Goal: Transaction & Acquisition: Purchase product/service

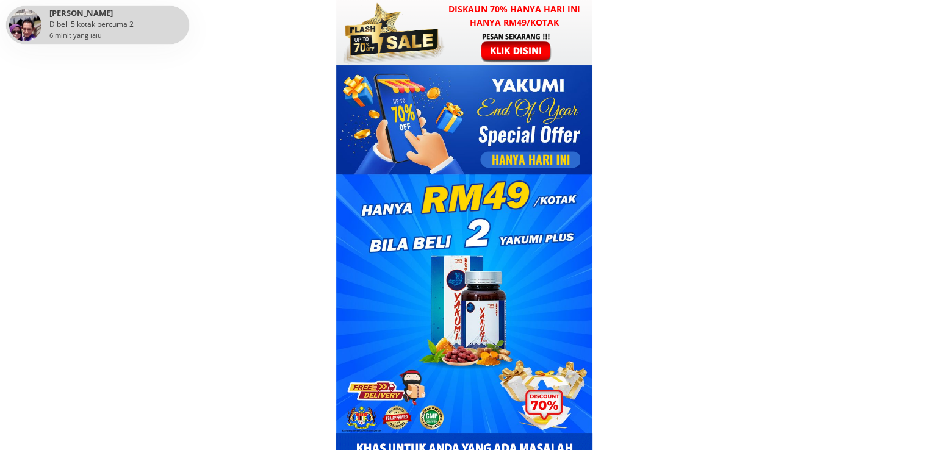
click at [471, 24] on h3 "Diskaun 70% hanya hari ini hanya RM49/kotak" at bounding box center [515, 15] width 156 height 27
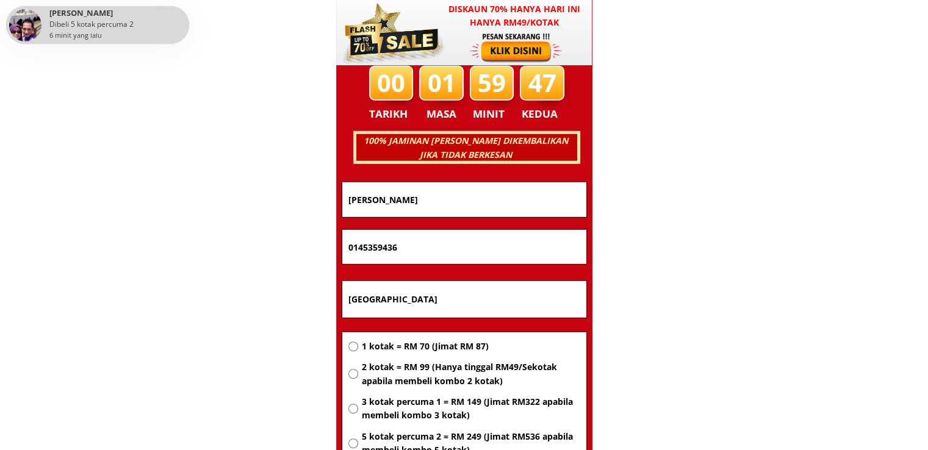
scroll to position [7817, 0]
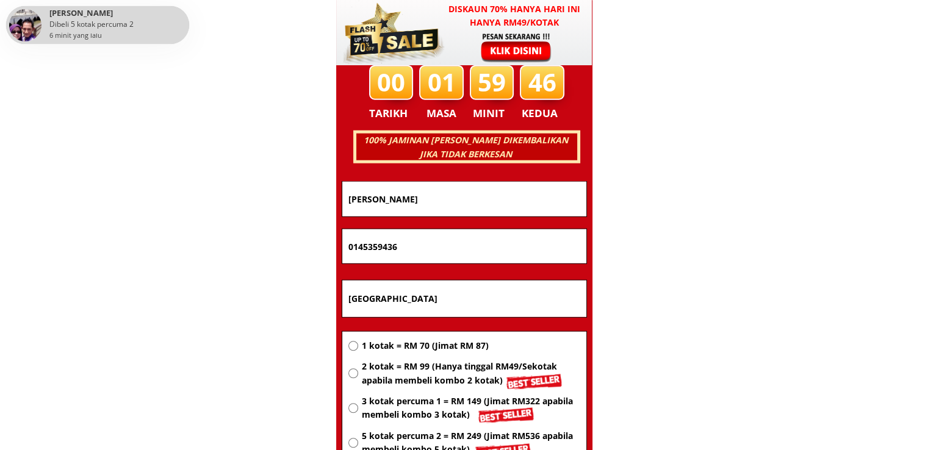
drag, startPoint x: 532, startPoint y: 298, endPoint x: 292, endPoint y: 290, distance: 239.9
paste input "LK Residance,kg.lubok besar ,16450 ketereh ,[GEOGRAPHIC_DATA] ,[GEOGRAPHIC_DATA]"
type input "LK Residance,kg.lubok besar ,16450 ketereh ,[GEOGRAPHIC_DATA] ,[GEOGRAPHIC_DATA]"
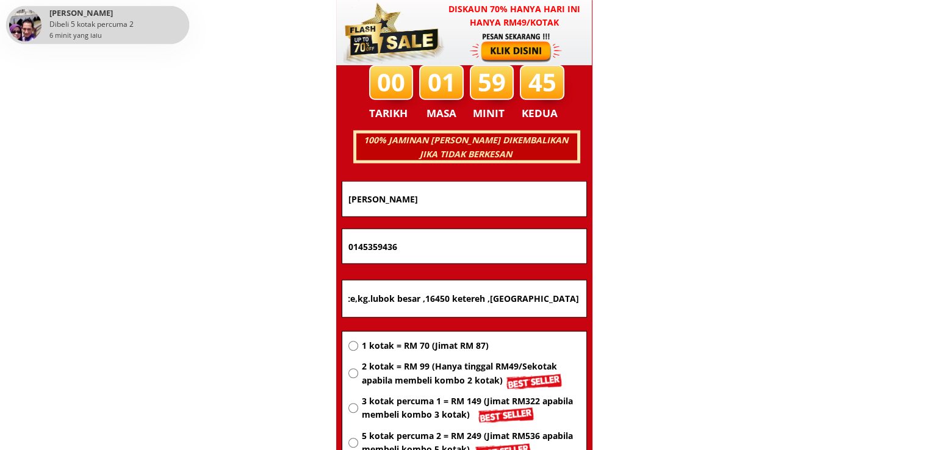
scroll to position [0, 0]
drag, startPoint x: 499, startPoint y: 245, endPoint x: 226, endPoint y: 242, distance: 273.3
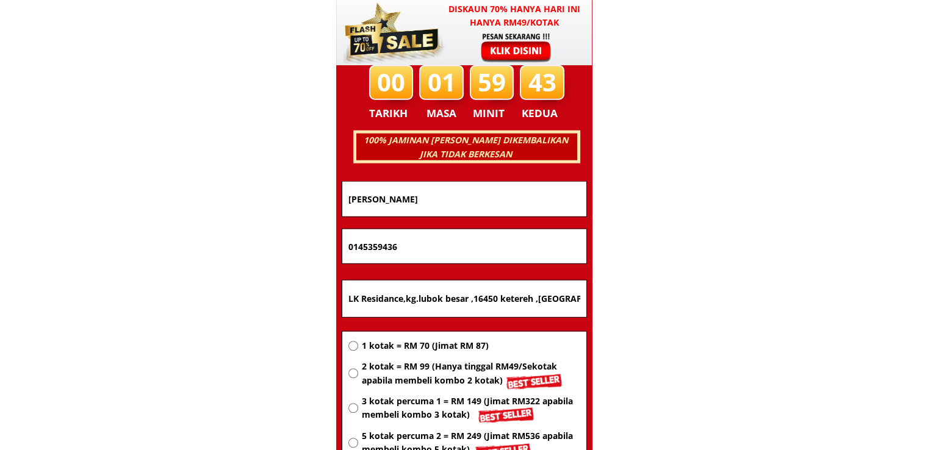
paste input "2964555"
type input "0129645556"
drag, startPoint x: 484, startPoint y: 207, endPoint x: 290, endPoint y: 198, distance: 194.2
paste input "M.kamaruzaman Daud"
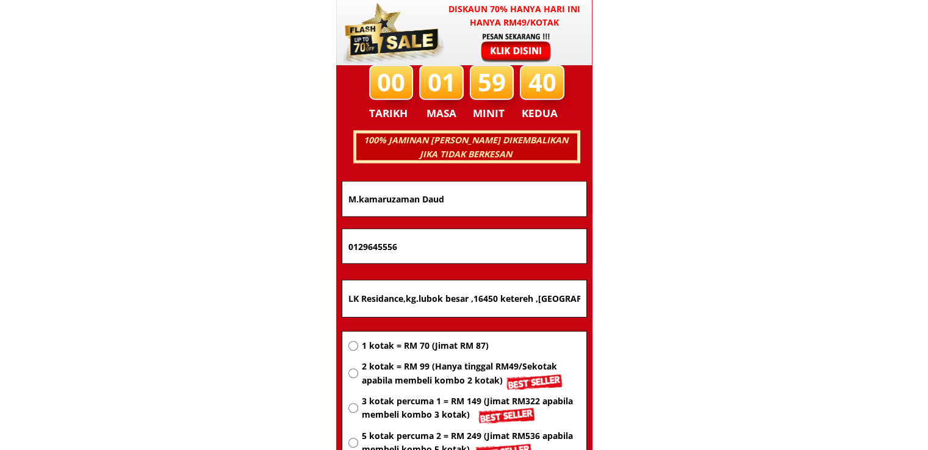
type input "M.kamaruzaman Daud"
click at [426, 370] on span "2 kotak = RM 99 (Hanya tinggal RM49/Sekotak apabila membeli kombo 2 kotak)" at bounding box center [470, 373] width 218 height 27
radio input "true"
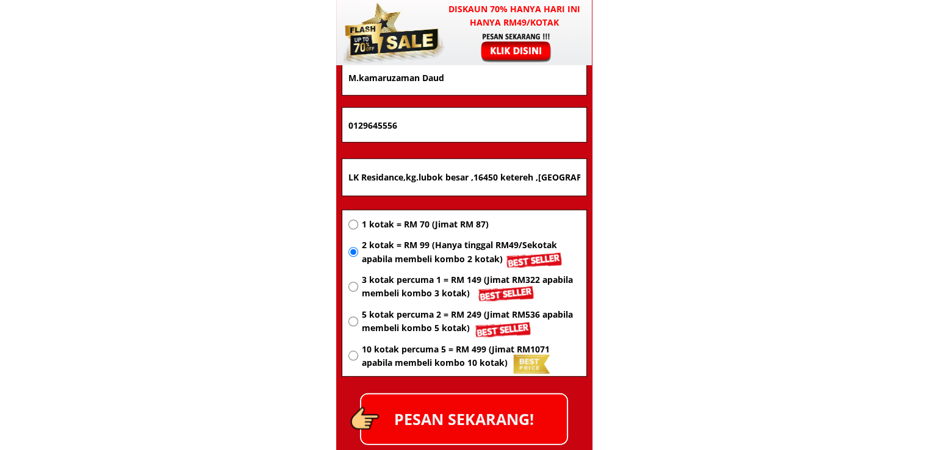
scroll to position [8000, 0]
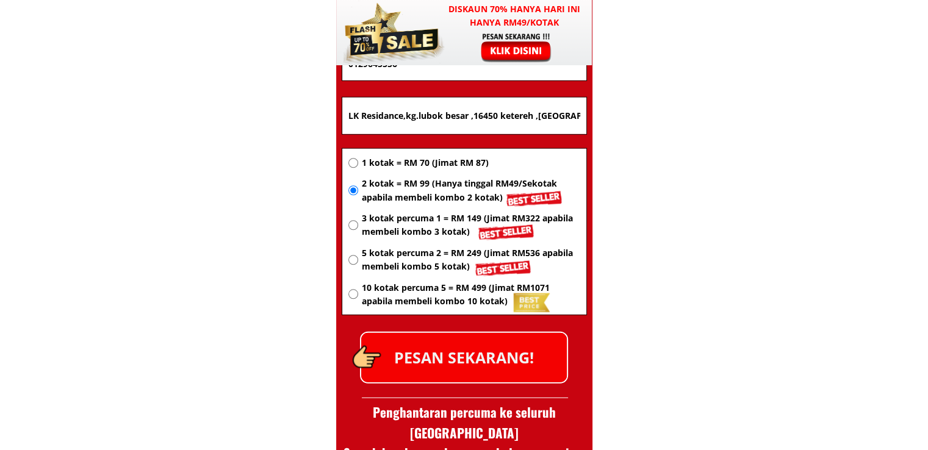
click at [500, 353] on p "PESAN SEKARANG!" at bounding box center [464, 357] width 206 height 49
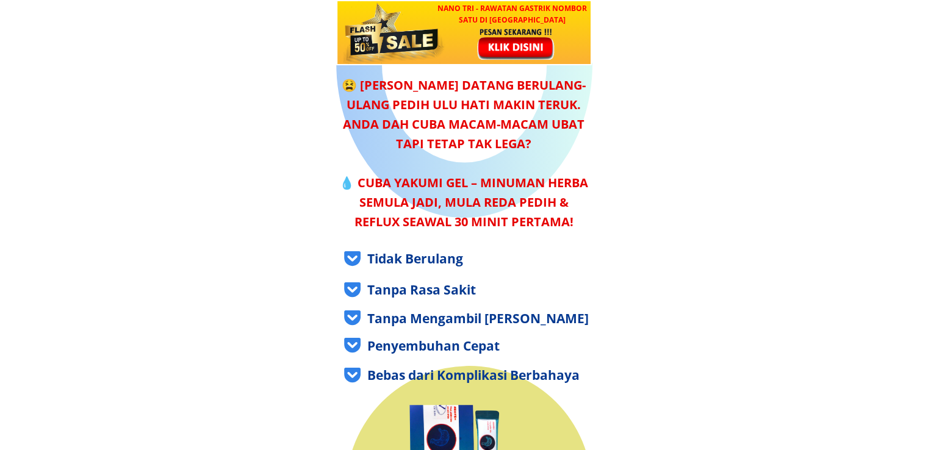
click at [445, 30] on div at bounding box center [464, 32] width 256 height 65
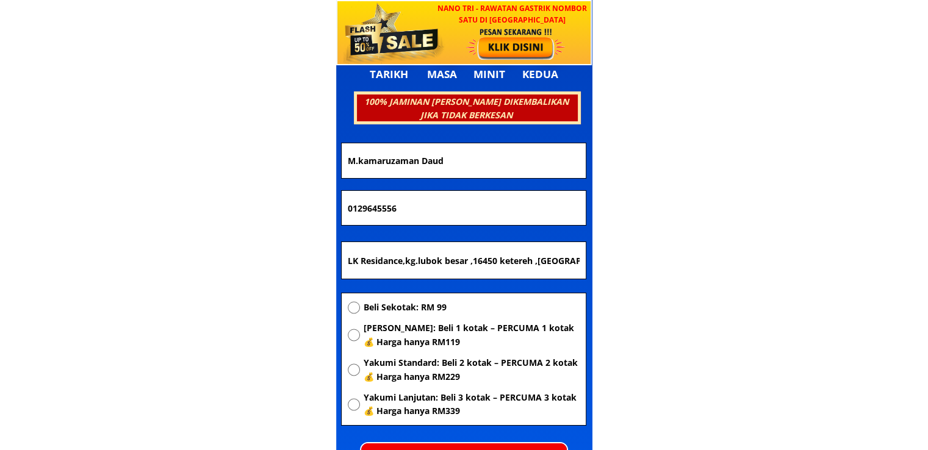
scroll to position [4275, 0]
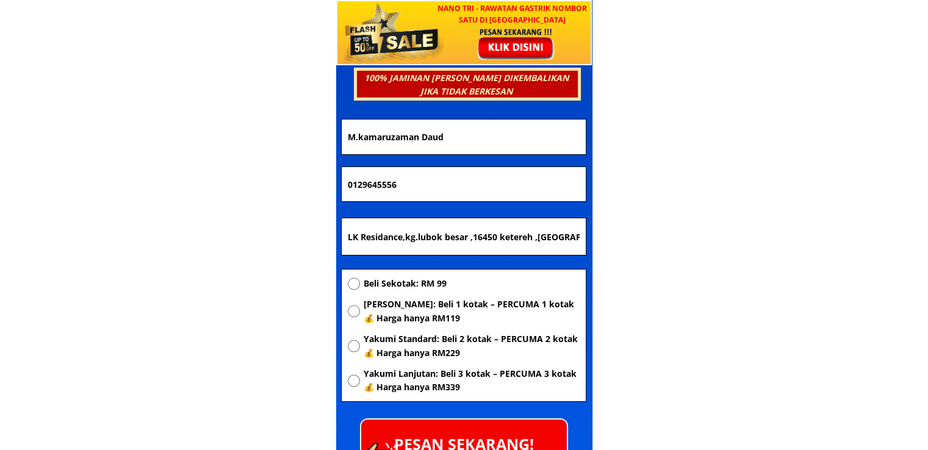
drag, startPoint x: 483, startPoint y: 142, endPoint x: 229, endPoint y: 140, distance: 253.8
paste input "107163545"
drag, startPoint x: 234, startPoint y: 122, endPoint x: 188, endPoint y: 125, distance: 45.9
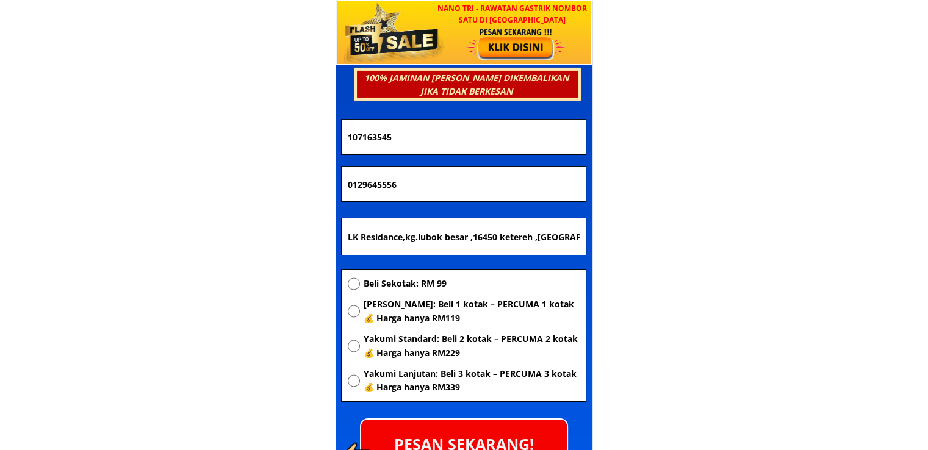
paste input ""NURASHERRA BINTI JAKILAN"
drag, startPoint x: 353, startPoint y: 137, endPoint x: 296, endPoint y: 134, distance: 56.2
type input "NURASHERRA BINTI JAKILAN"
drag, startPoint x: 390, startPoint y: 185, endPoint x: 132, endPoint y: 165, distance: 259.5
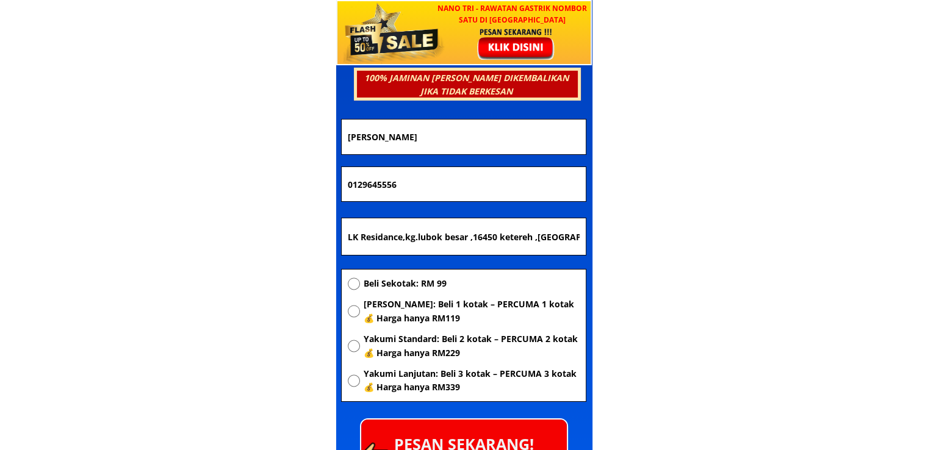
paste input "107163545"
type input "107163545"
click at [475, 224] on input "LK Residance,kg.lubok besar ,16450 ketereh ,[GEOGRAPHIC_DATA] ,[GEOGRAPHIC_DATA]" at bounding box center [464, 236] width 238 height 37
paste input "Kg Kulambai kota Belud sabah"
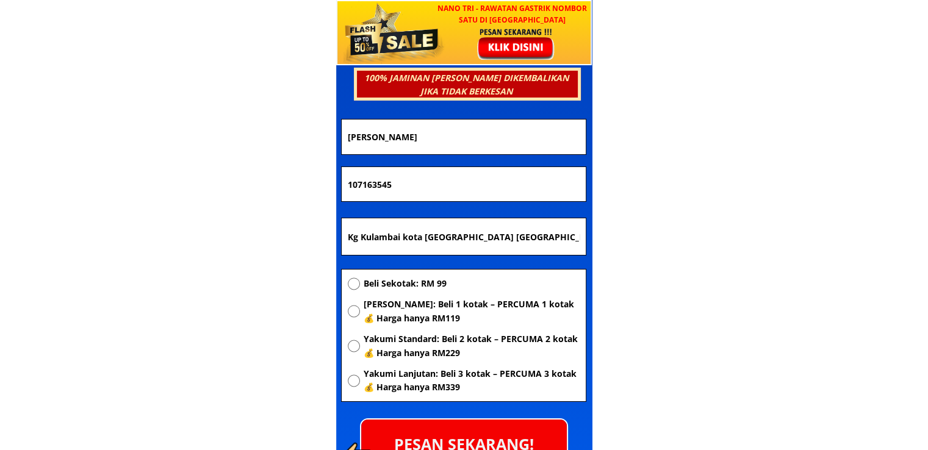
type input "Kg Kulambai kota Belud sabah"
click at [419, 307] on span "Yakumi Asas: Beli 1 kotak – PERCUMA 1 kotak 💰 Harga hanya RM119" at bounding box center [471, 311] width 216 height 27
radio input "true"
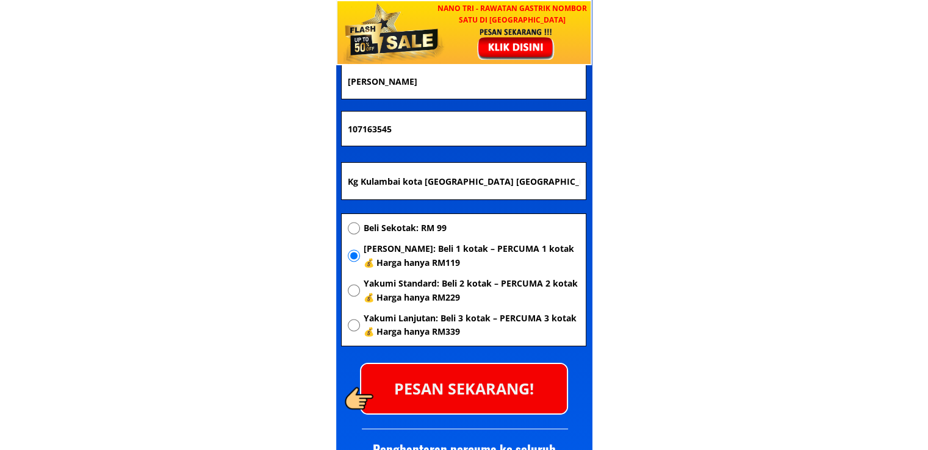
scroll to position [4397, 0]
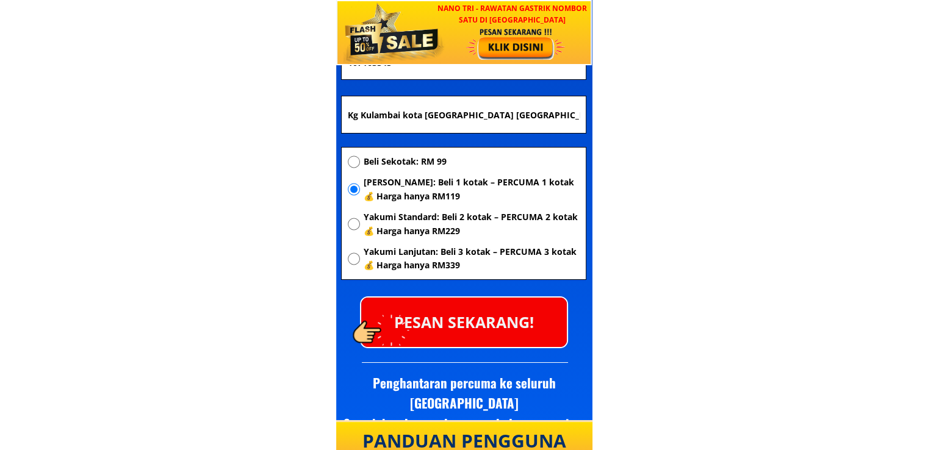
click at [457, 315] on p "PESAN SEKARANG!" at bounding box center [464, 322] width 206 height 49
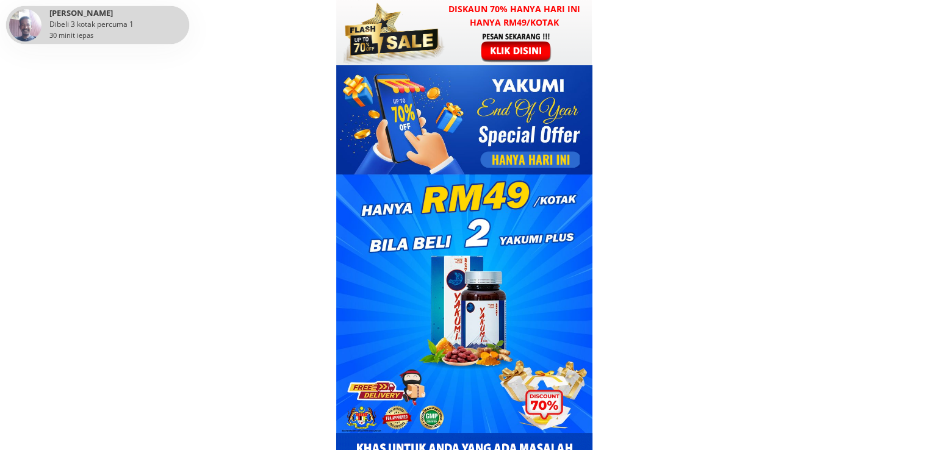
click at [491, 57] on div at bounding box center [517, 47] width 95 height 31
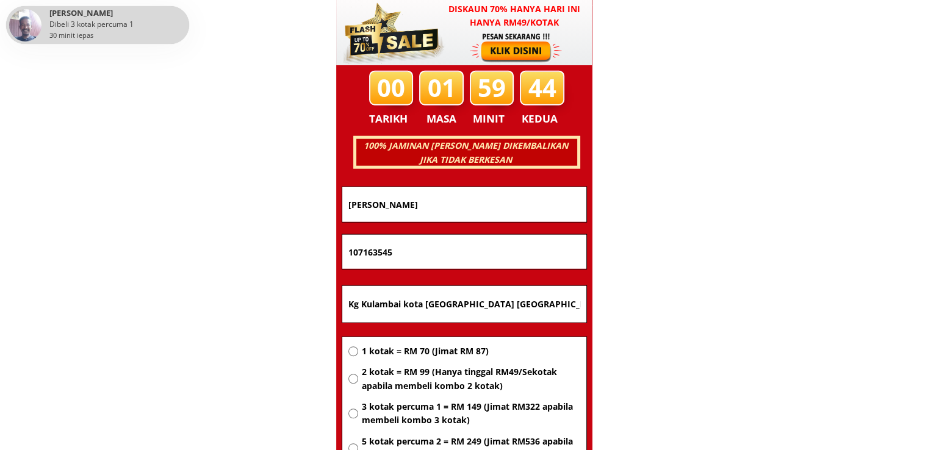
scroll to position [7817, 0]
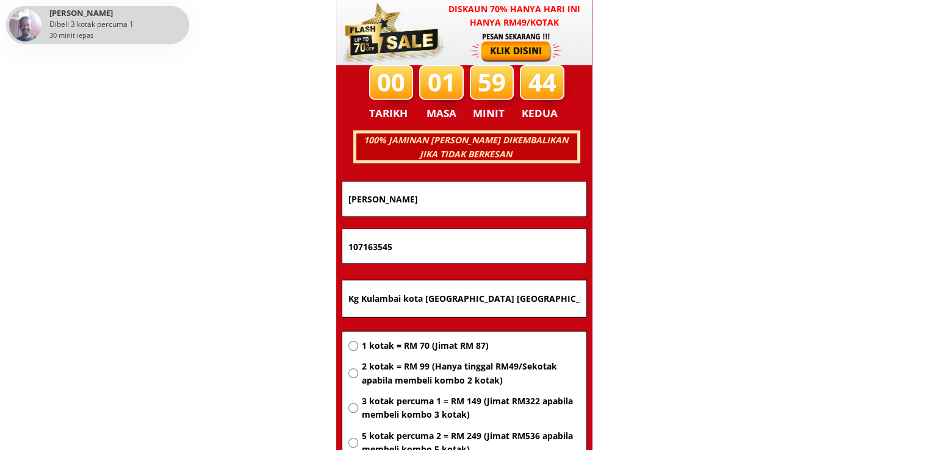
drag, startPoint x: 505, startPoint y: 199, endPoint x: 254, endPoint y: 198, distance: 251.4
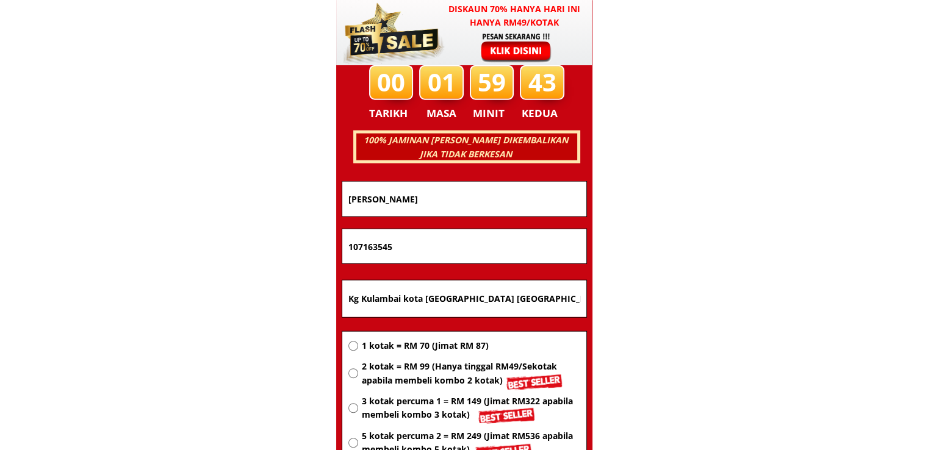
drag, startPoint x: 445, startPoint y: 245, endPoint x: 105, endPoint y: 237, distance: 340.5
paste input "01125278741"
type input "01125278741"
drag, startPoint x: 306, startPoint y: 291, endPoint x: 171, endPoint y: 281, distance: 134.6
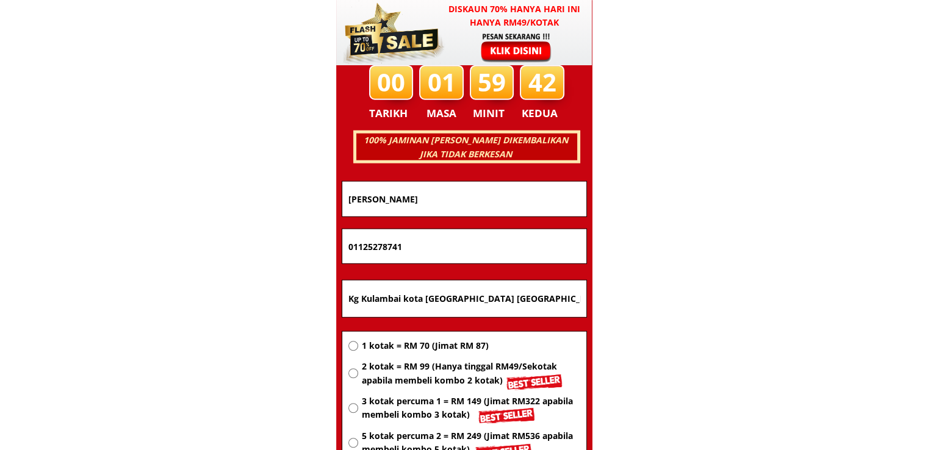
paste input "01125278741"
type input "01125278741"
drag, startPoint x: 222, startPoint y: 200, endPoint x: 171, endPoint y: 200, distance: 51.2
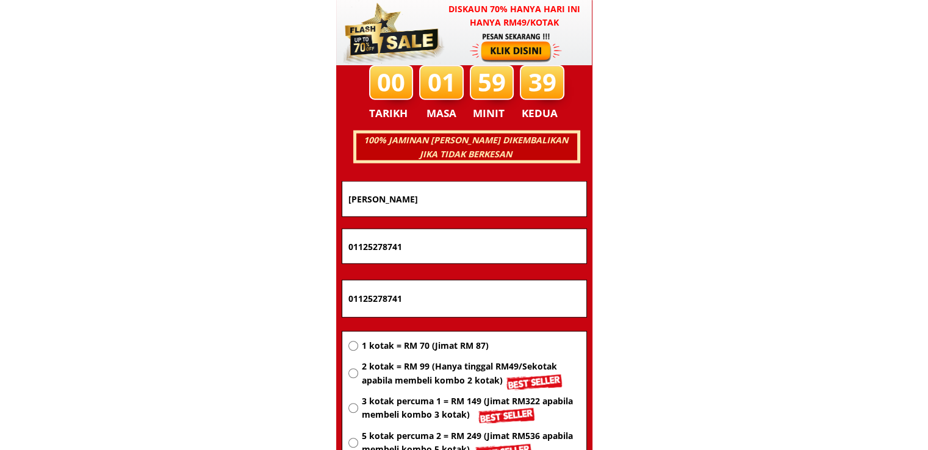
paste input "FLORENCE MAJANIS"
type input "FLORENCE MAJANIS"
click at [430, 379] on span "2 kotak = RM 99 (Hanya tinggal RM49/Sekotak apabila membeli kombo 2 kotak)" at bounding box center [470, 373] width 218 height 27
radio input "true"
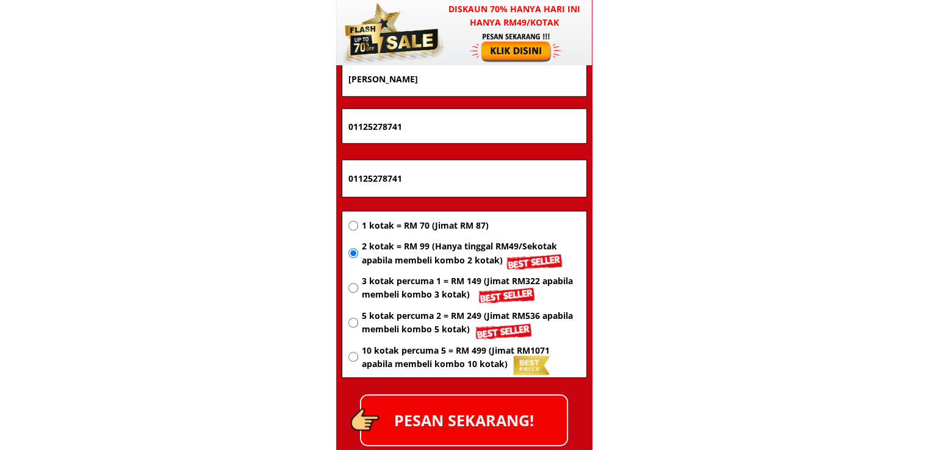
scroll to position [7939, 0]
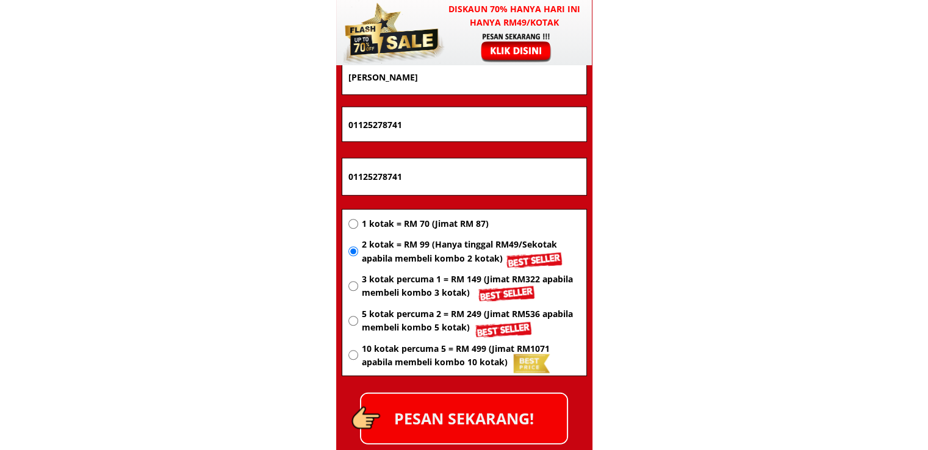
click at [500, 415] on p "PESAN SEKARANG!" at bounding box center [464, 418] width 206 height 49
